Goal: Information Seeking & Learning: Learn about a topic

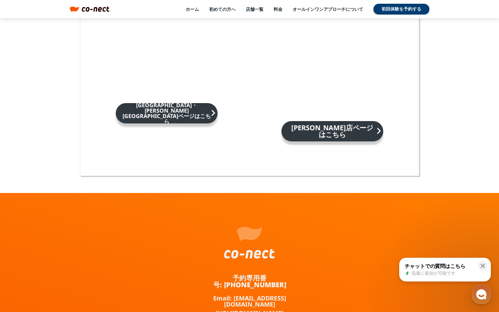
scroll to position [4456, 0]
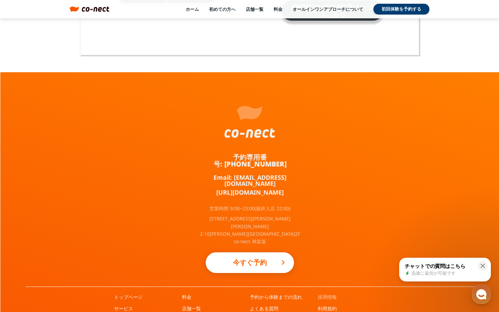
click at [327, 294] on link "採用情報" at bounding box center [327, 297] width 19 height 7
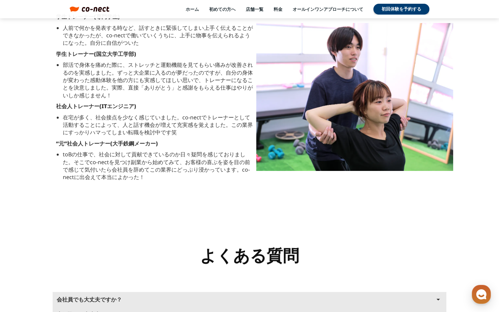
scroll to position [1027, 0]
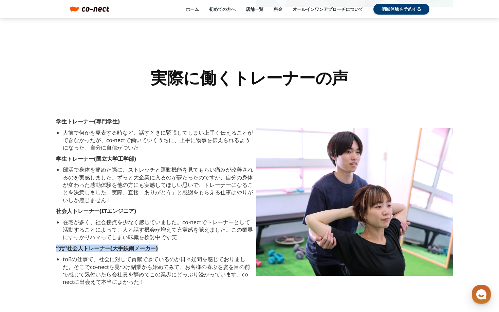
drag, startPoint x: 57, startPoint y: 249, endPoint x: 162, endPoint y: 249, distance: 105.3
click at [162, 249] on p "“元”社会人トレーナー(大手鉄鋼メーカー)" at bounding box center [154, 248] width 197 height 7
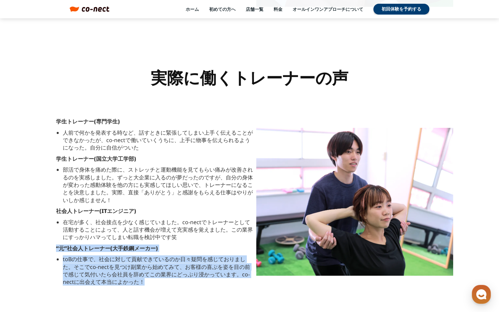
drag, startPoint x: 56, startPoint y: 248, endPoint x: 167, endPoint y: 283, distance: 116.2
click at [167, 283] on div "学生トレーナー(専門学生) 人前で何かを発表する時など、話すときに緊張してしまい上手く伝えることができなかったが、co-nectで働いていくうちに、上手に物事…" at bounding box center [155, 201] width 204 height 175
copy div "“元”社会人トレーナー(大手鉄鋼メーカー) toBの仕事で、社会に対して貢献できているのか日々疑問を感じておりました。そこでco-nectを見つけ副業から始め…"
click at [191, 198] on p "部活で身体を痛めた際に、ストレッチと運動機能を見てもらい痛みが改善されるのを実感しました。ずっと大企業に入るのが夢だったのですが、自分の身体が変わった感動体験…" at bounding box center [158, 185] width 190 height 38
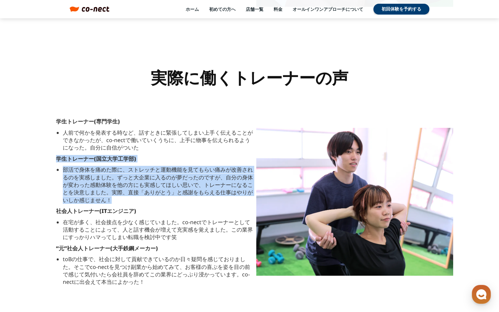
drag, startPoint x: 56, startPoint y: 160, endPoint x: 171, endPoint y: 206, distance: 123.4
click at [171, 206] on div "学生トレーナー(専門学生) 人前で何かを発表する時など、話すときに緊張してしまい上手く伝えることができなかったが、co-nectで働いていくうちに、上手に物事…" at bounding box center [155, 201] width 204 height 175
copy div "学生トレーナー(国立大学工学部) 部活で身体を痛めた際に、ストレッチと運動機能を見てもらい痛みが改善されるのを実感しました。ずっと大企業に入るのが夢だったので…"
click at [149, 138] on p "人前で何かを発表する時など、話すときに緊張してしまい上手く伝えることができなかったが、co-nectで働いていくうちに、上手に物事を伝えられるようになった。自…" at bounding box center [158, 140] width 190 height 23
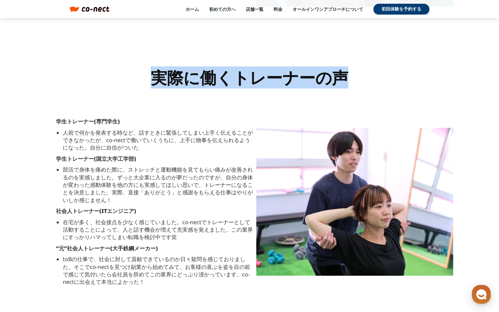
drag, startPoint x: 151, startPoint y: 75, endPoint x: 344, endPoint y: 82, distance: 192.7
click at [343, 83] on div "実際に働くトレーナーの声 学生トレーナー(専門学生) 人前で何かを発表する時など、話すときに緊張してしまい上手く伝えることができなかったが、co-nectで働…" at bounding box center [249, 189] width 435 height 283
copy h2 "実際に働くトレーナーの声"
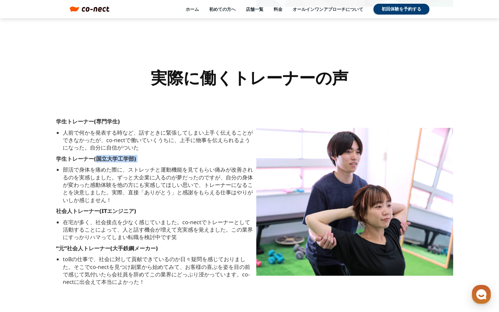
drag, startPoint x: 96, startPoint y: 159, endPoint x: 128, endPoint y: 163, distance: 31.8
click at [128, 163] on div "学生トレーナー(専門学生) 人前で何かを発表する時など、話すときに緊張してしまい上手く伝えることができなかったが、co-nectで働いていくうちに、上手に物事…" at bounding box center [155, 201] width 204 height 175
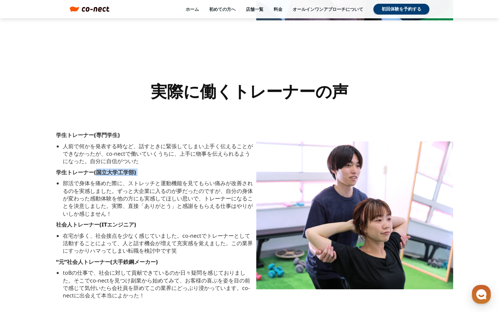
click at [165, 167] on div "学生トレーナー(専門学生) 人前で何かを発表する時など、話すときに緊張してしまい上手く伝えることができなかったが、co-nectで働いていくうちに、上手に物事…" at bounding box center [155, 215] width 204 height 175
drag, startPoint x: 94, startPoint y: 171, endPoint x: 137, endPoint y: 172, distance: 43.5
click at [137, 172] on p "学生トレーナー(国立大学工学部)" at bounding box center [154, 172] width 197 height 7
copy strong "(国立大学工学部)"
click at [199, 229] on div "学生トレーナー(専門学生) 人前で何かを発表する時など、話すときに緊張してしまい上手く伝えることができなかったが、co-nectで働いていくうちに、上手に物事…" at bounding box center [155, 215] width 204 height 175
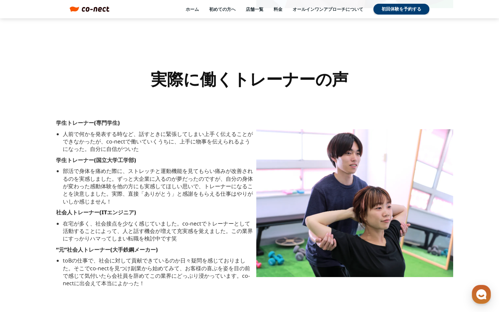
scroll to position [1030, 0]
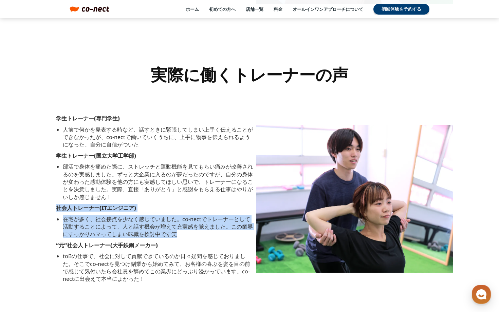
drag, startPoint x: 57, startPoint y: 207, endPoint x: 179, endPoint y: 236, distance: 125.5
click at [179, 236] on div "学生トレーナー(専門学生) 人前で何かを発表する時など、話すときに緊張してしまい上手く伝えることができなかったが、co-nectで働いていくうちに、上手に物事…" at bounding box center [155, 198] width 204 height 175
copy div "社会人トレーナー(ITエンジニア) 在宅が多く、社会接点を少なく感じていました。co-nectでトレーナーとして活動することによって、人と話す機会が増えて充実…"
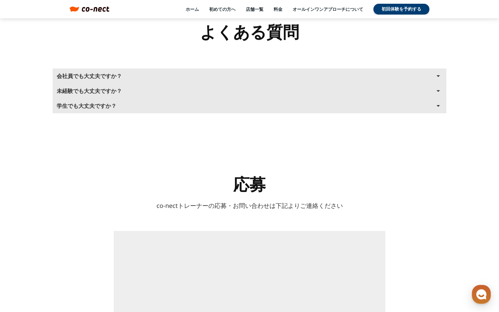
click at [275, 121] on div "会社員でも大丈夫ですか？ arrow_drop_up 大丈夫です！弊社で契約しているトレーナーの半数以上は会社員の副業トレーナーになります。 土日祝や平日夜に…" at bounding box center [249, 91] width 414 height 86
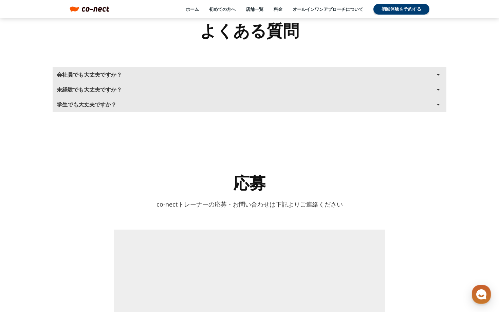
scroll to position [1348, 0]
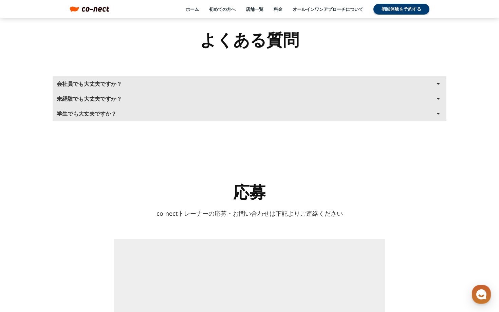
click at [278, 111] on button "学生でも大丈夫ですか？ arrow_drop_up" at bounding box center [250, 113] width 394 height 15
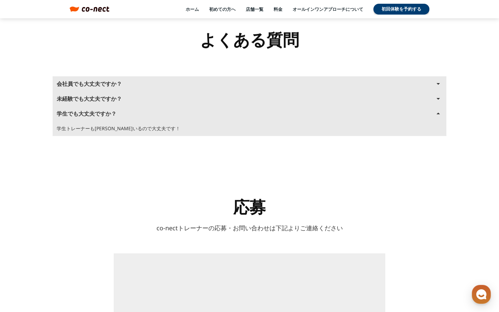
click at [254, 98] on button "未経験でも大丈夫ですか？ arrow_drop_up" at bounding box center [250, 98] width 394 height 15
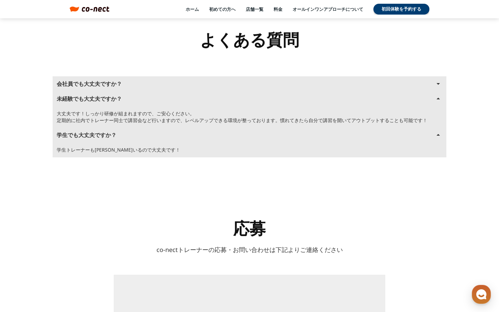
click at [251, 83] on button "会社員でも大丈夫ですか？ arrow_drop_up" at bounding box center [250, 83] width 394 height 15
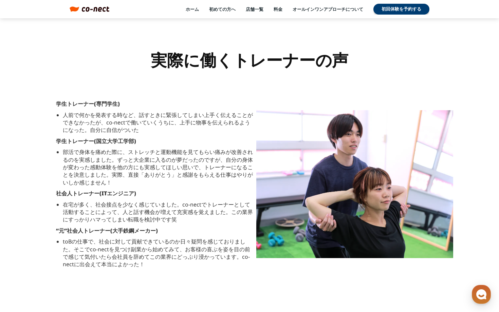
scroll to position [927, 0]
